Goal: Transaction & Acquisition: Purchase product/service

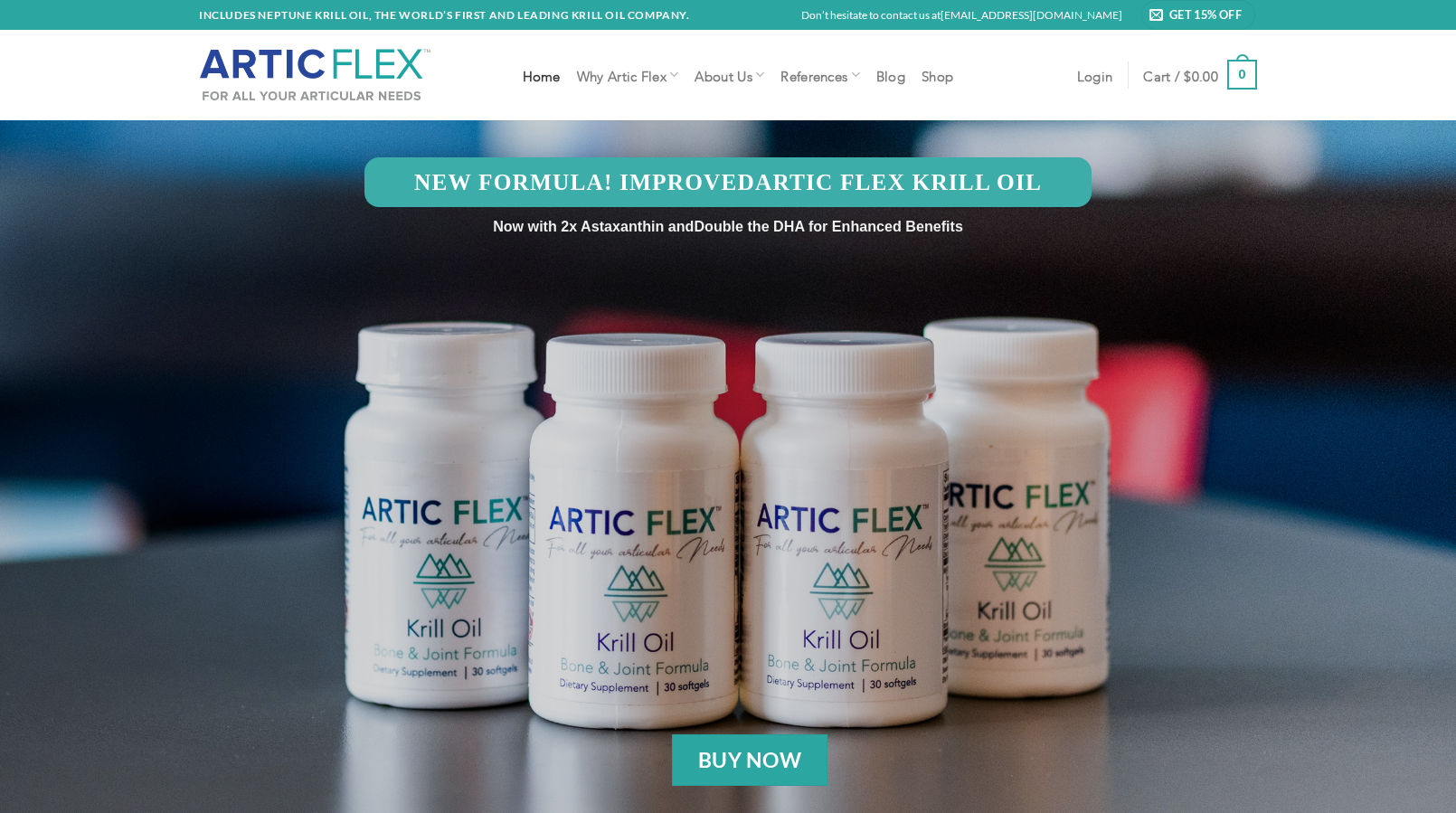
click at [536, 85] on link "Home" at bounding box center [541, 75] width 38 height 32
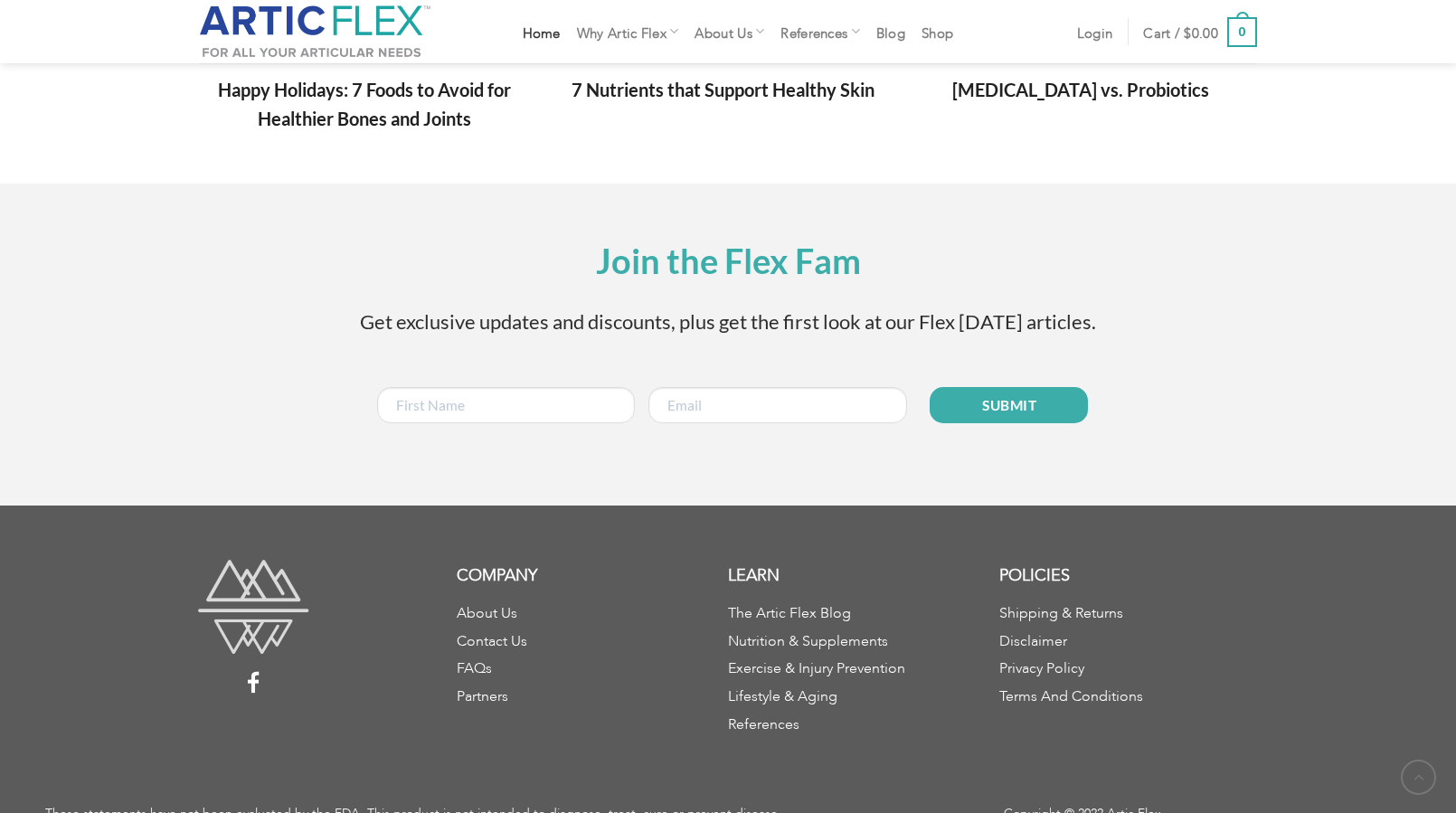
scroll to position [2532, 0]
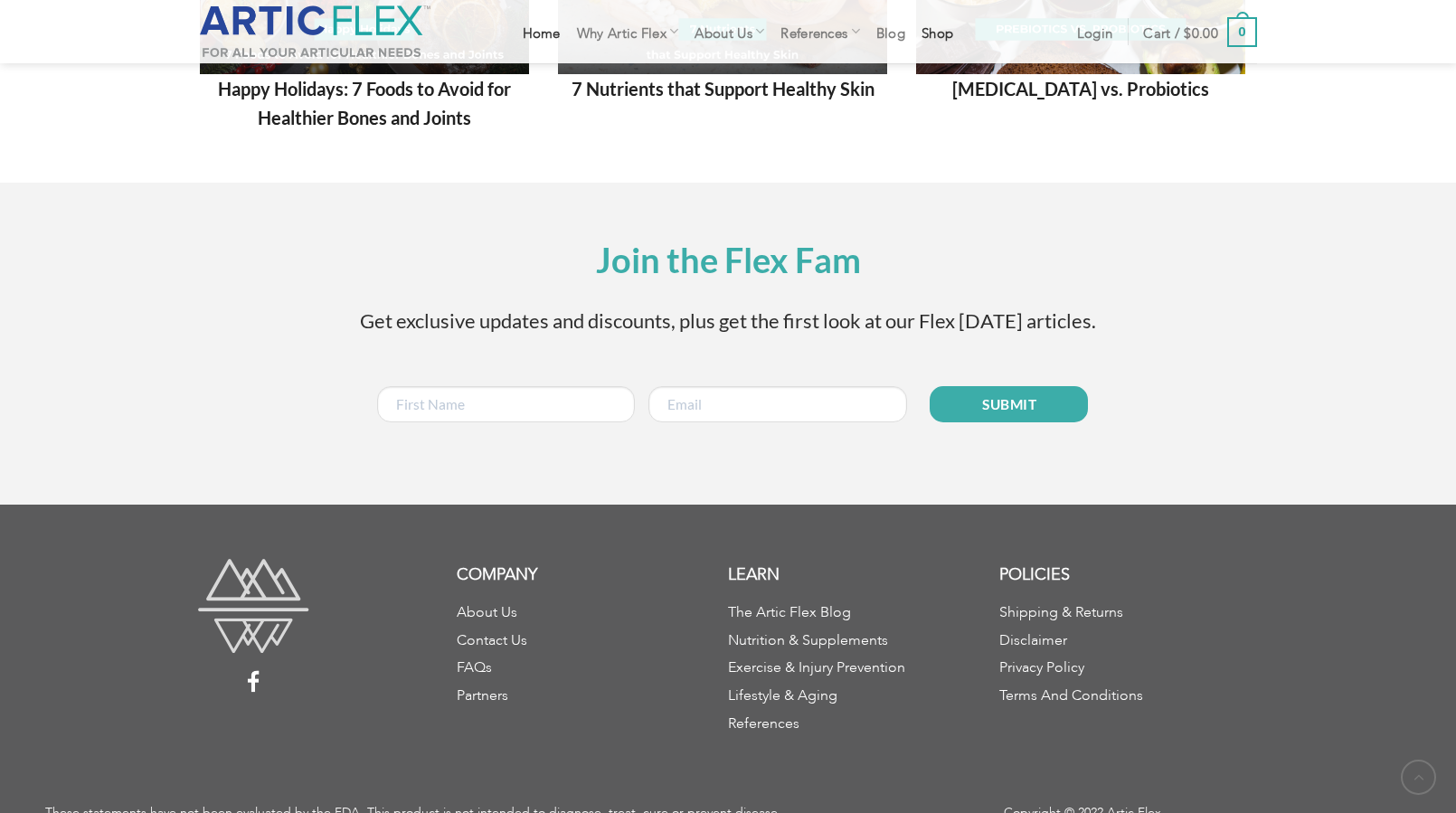
click at [938, 36] on link "Shop" at bounding box center [936, 31] width 31 height 32
